Goal: Task Accomplishment & Management: Use online tool/utility

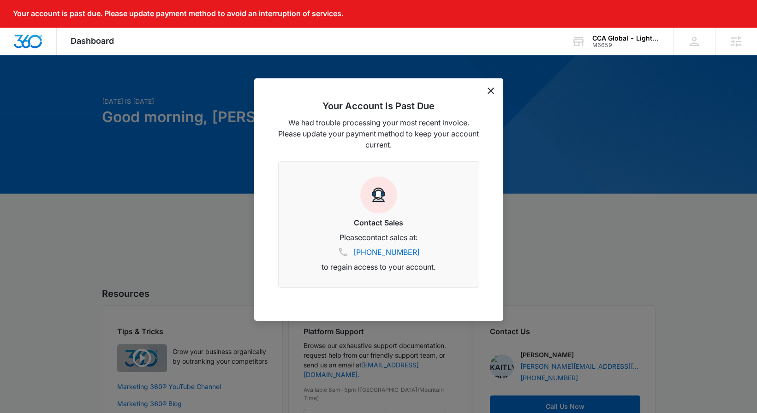
click at [491, 86] on div "Your Account Is Past Due We had trouble processing your most recent invoice. Pl…" at bounding box center [378, 199] width 249 height 242
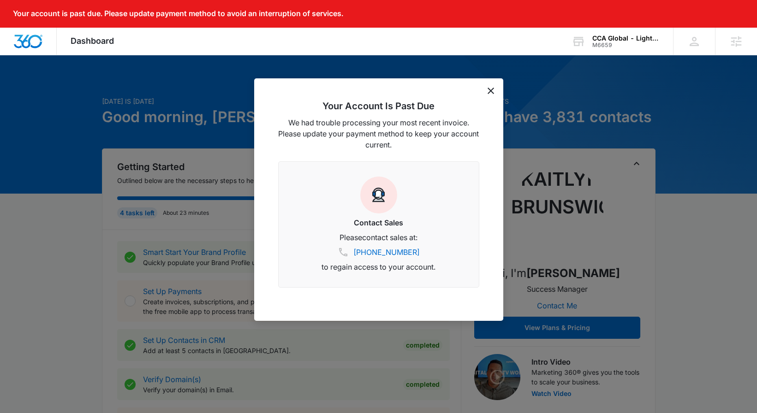
click at [487, 88] on icon "dismiss this dialog" at bounding box center [490, 91] width 6 height 6
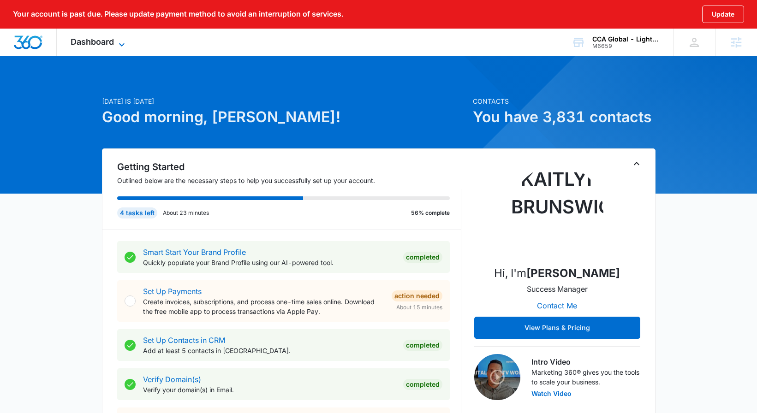
click at [74, 38] on span "Dashboard" at bounding box center [92, 42] width 43 height 10
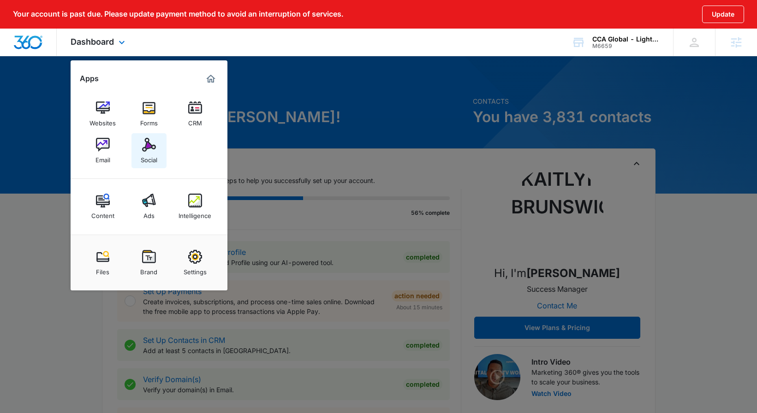
click at [154, 164] on link "Social" at bounding box center [148, 150] width 35 height 35
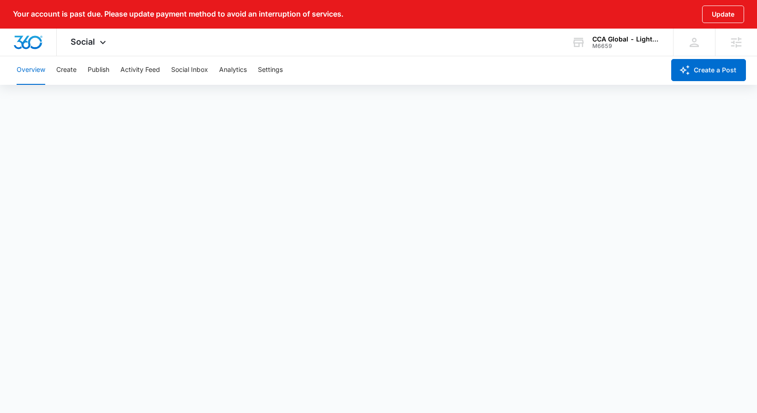
click at [77, 72] on div "Overview Create Publish Activity Feed Social Inbox Analytics Settings" at bounding box center [337, 70] width 653 height 30
click at [74, 70] on button "Create" at bounding box center [66, 70] width 20 height 30
click at [79, 109] on button "Approvals" at bounding box center [90, 98] width 31 height 26
click at [49, 100] on button "Content Library" at bounding box center [40, 98] width 47 height 26
